Goal: Information Seeking & Learning: Compare options

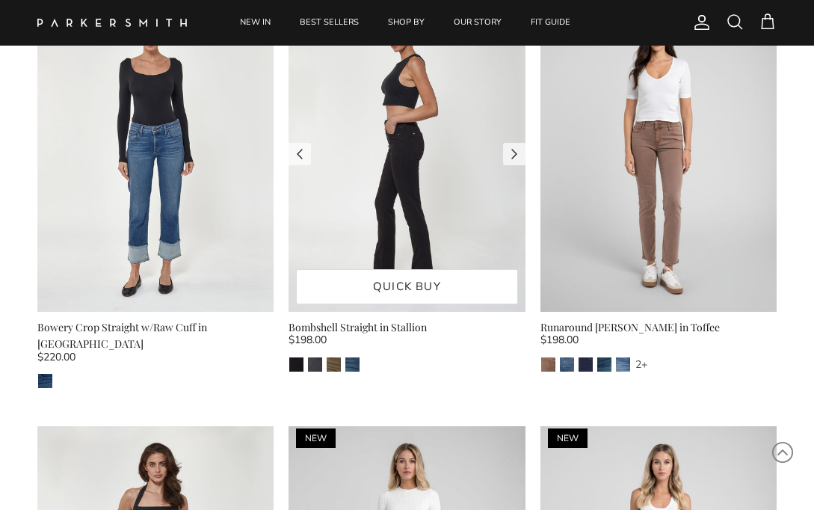
scroll to position [527, 0]
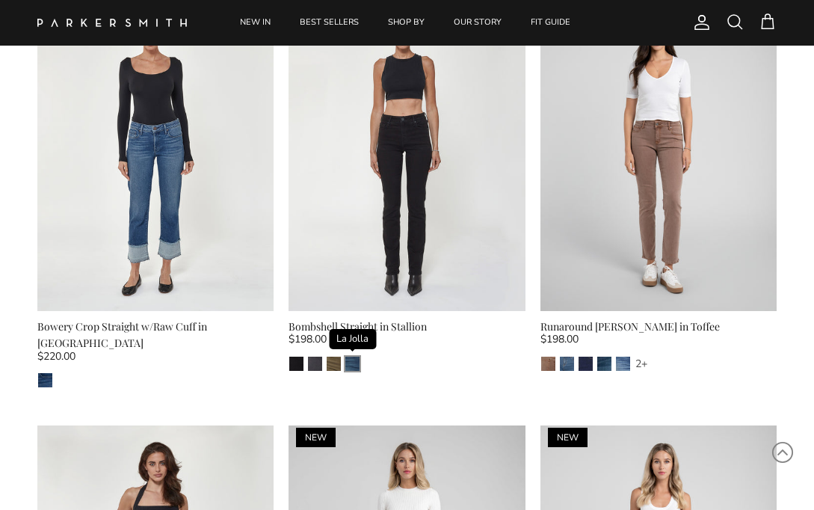
click at [353, 362] on img "La Jolla" at bounding box center [352, 363] width 14 height 14
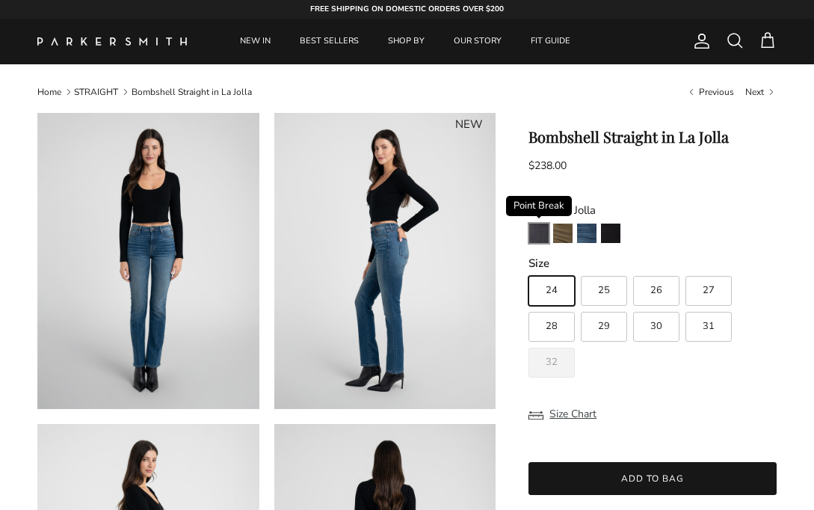
click at [539, 232] on img "Point Break" at bounding box center [538, 232] width 19 height 19
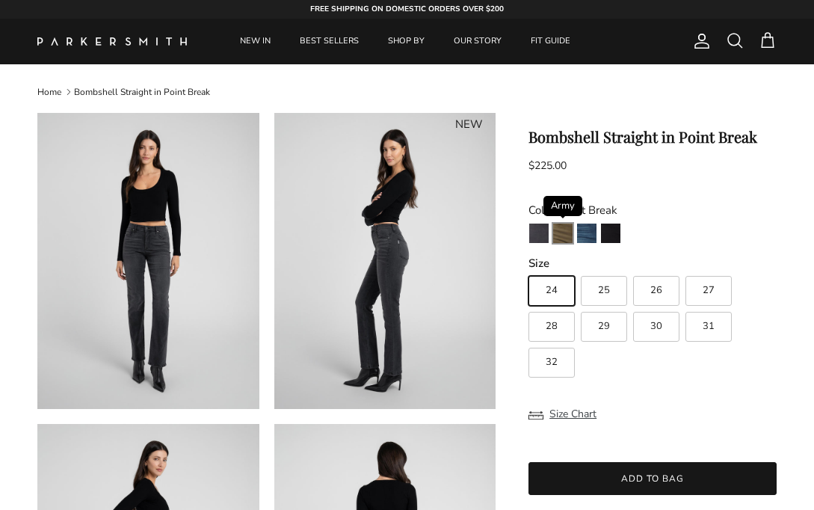
click at [563, 233] on img "Army" at bounding box center [562, 232] width 19 height 19
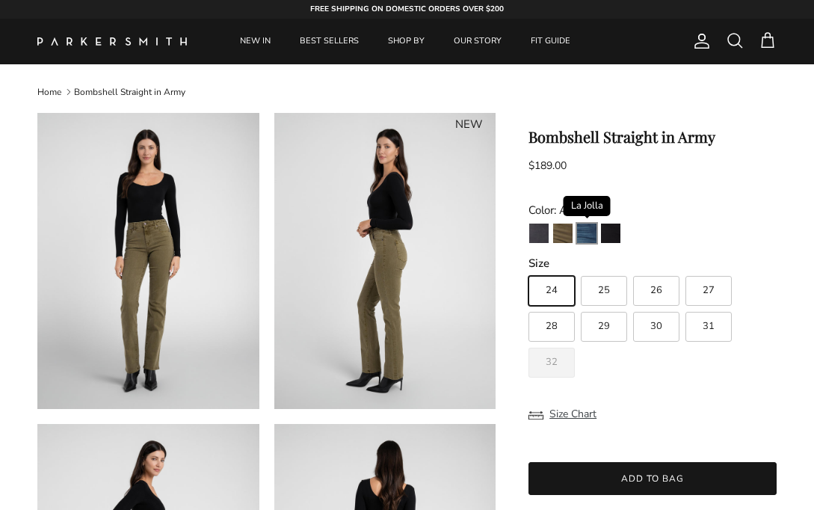
click at [584, 235] on img "La Jolla" at bounding box center [586, 232] width 19 height 19
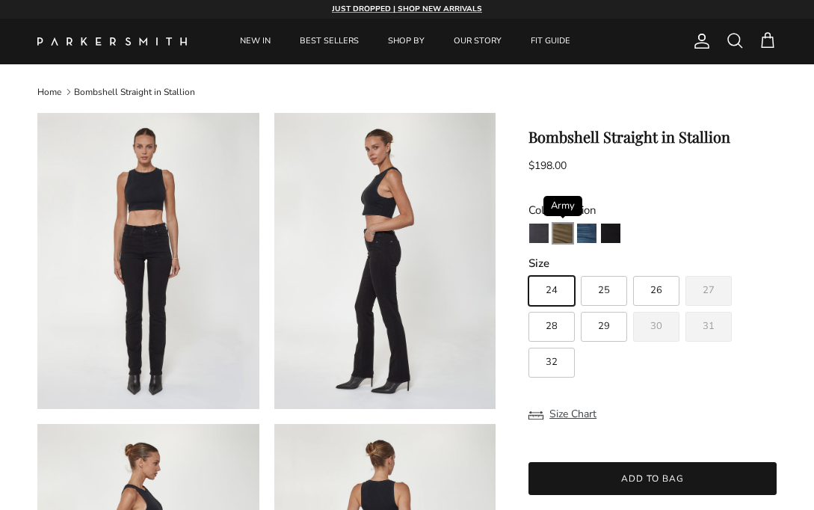
click at [566, 241] on img "Army" at bounding box center [562, 232] width 19 height 19
